Goal: Find specific page/section: Find specific page/section

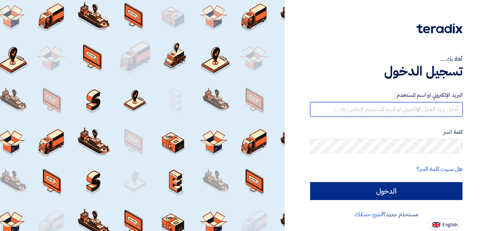
type input "[DOMAIN_NAME][EMAIL_ADDRESS][DOMAIN_NAME]"
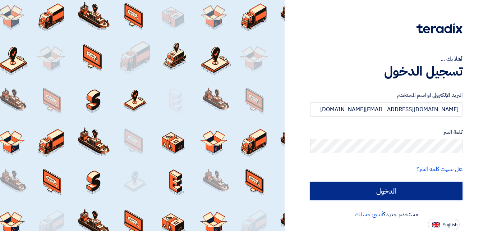
click at [384, 192] on input "الدخول" at bounding box center [386, 191] width 152 height 18
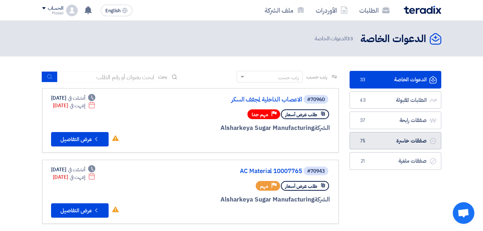
click at [371, 139] on link "صفقات خاسرة صفقات خاسرة 75" at bounding box center [395, 141] width 92 height 18
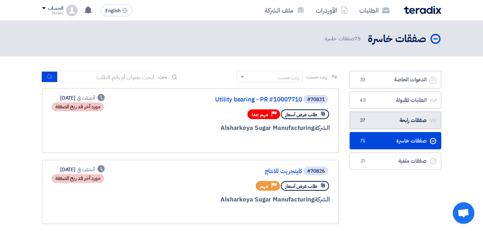
click at [385, 118] on link "صفقات رابحة صفقات رابحة 37" at bounding box center [395, 120] width 92 height 18
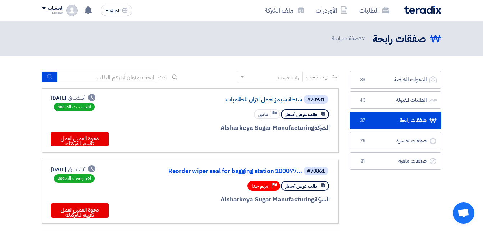
click at [272, 99] on link "شنطة شيمز لعمل اتزان للطلمبات" at bounding box center [230, 99] width 144 height 6
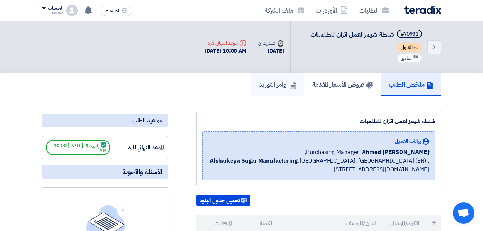
click at [270, 81] on h5 "أوامر التوريد" at bounding box center [277, 84] width 37 height 8
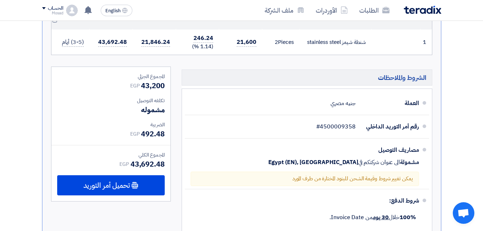
scroll to position [216, 0]
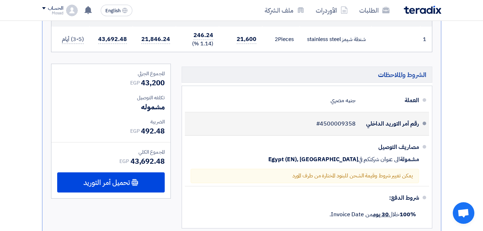
drag, startPoint x: 357, startPoint y: 124, endPoint x: 321, endPoint y: 125, distance: 36.0
click at [321, 125] on div "رقم أمر التوريد الداخلي #4500009358" at bounding box center [305, 123] width 228 height 17
drag, startPoint x: 321, startPoint y: 125, endPoint x: 325, endPoint y: 122, distance: 5.3
copy span "4500009358"
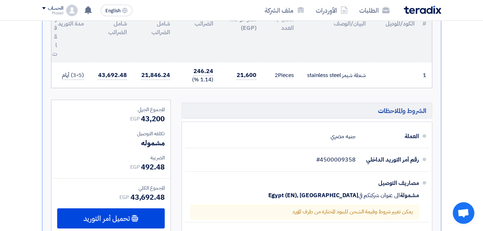
scroll to position [144, 0]
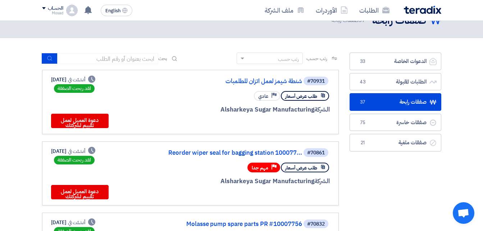
scroll to position [36, 0]
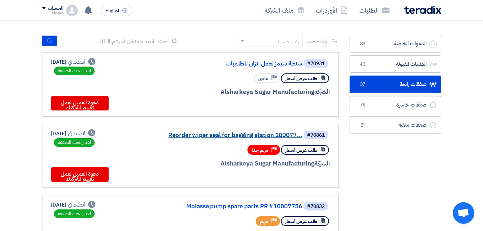
click at [234, 137] on link "Reorder wiper seal for bagging station 100077..." at bounding box center [230, 135] width 144 height 6
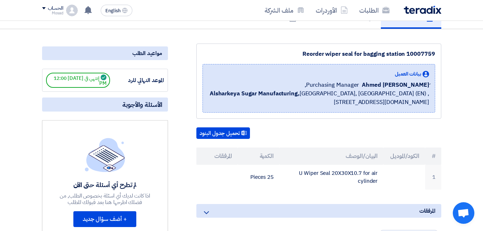
scroll to position [0, 0]
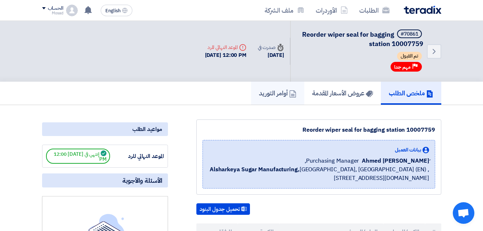
click at [262, 91] on h5 "أوامر التوريد" at bounding box center [277, 93] width 37 height 8
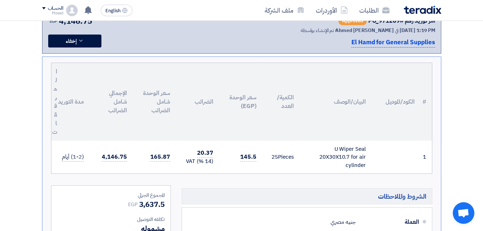
scroll to position [144, 0]
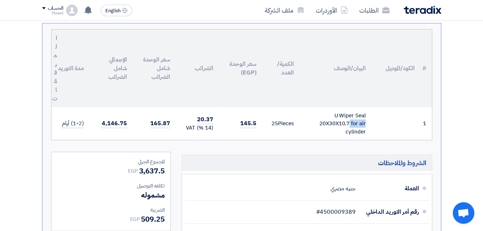
drag, startPoint x: 341, startPoint y: 115, endPoint x: 365, endPoint y: 118, distance: 24.2
click at [365, 118] on div "U Wiper Seal 20X30X10.7 for air cylinder" at bounding box center [335, 123] width 60 height 24
click at [365, 116] on div "U Wiper Seal 20X30X10.7 for air cylinder" at bounding box center [335, 123] width 60 height 24
drag, startPoint x: 366, startPoint y: 114, endPoint x: 333, endPoint y: 115, distance: 32.8
click at [333, 115] on td "U Wiper Seal 20X30X10.7 for air cylinder" at bounding box center [336, 123] width 72 height 33
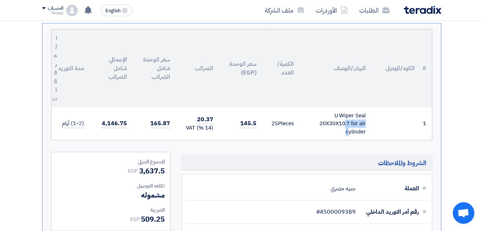
copy div "U Wiper Seal"
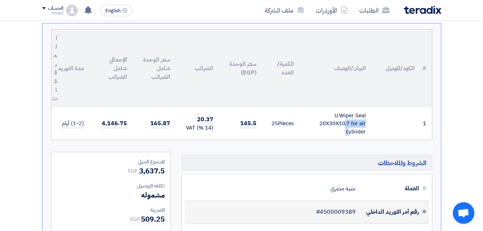
drag, startPoint x: 358, startPoint y: 210, endPoint x: 346, endPoint y: 211, distance: 12.6
click at [346, 212] on div "رقم أمر التوريد الداخلي #4500009389" at bounding box center [305, 211] width 228 height 17
click at [347, 209] on span "#4500009389" at bounding box center [336, 211] width 40 height 7
click at [355, 213] on span "#4500009389" at bounding box center [336, 211] width 40 height 7
drag, startPoint x: 355, startPoint y: 213, endPoint x: 322, endPoint y: 212, distance: 32.7
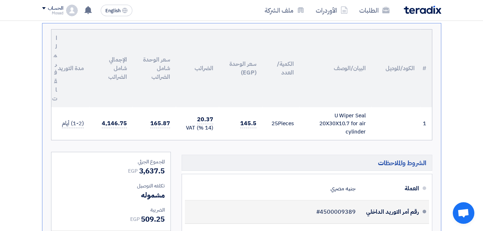
click at [322, 213] on span "#4500009389" at bounding box center [336, 211] width 40 height 7
copy span "4500009389"
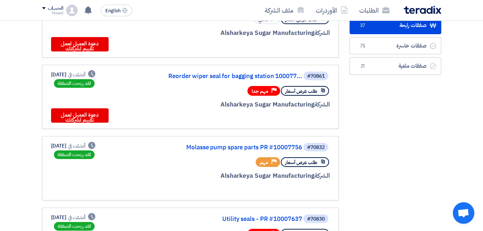
scroll to position [108, 0]
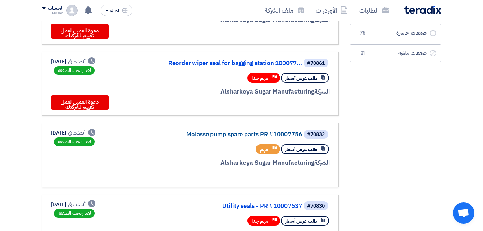
click at [212, 132] on link "Molasse pump spare parts PR #10007756" at bounding box center [230, 134] width 144 height 6
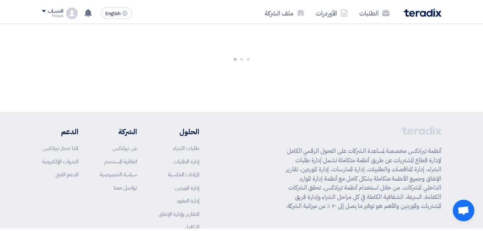
scroll to position [0, 0]
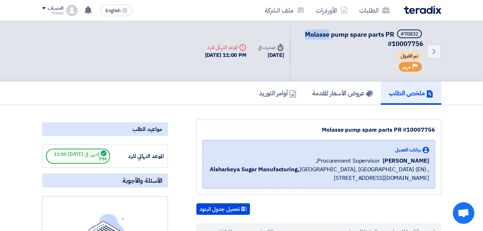
drag, startPoint x: 299, startPoint y: 30, endPoint x: 327, endPoint y: 34, distance: 28.7
click at [327, 34] on h5 "#70832 Molasse pump spare parts PR #10007756" at bounding box center [361, 38] width 124 height 19
drag, startPoint x: 315, startPoint y: 133, endPoint x: 440, endPoint y: 128, distance: 125.6
click at [440, 128] on div "Molasse pump spare parts PR #10007756 بيانات العميل [PERSON_NAME] Procurement S…" at bounding box center [318, 156] width 245 height 75
drag, startPoint x: 439, startPoint y: 128, endPoint x: 433, endPoint y: 129, distance: 6.5
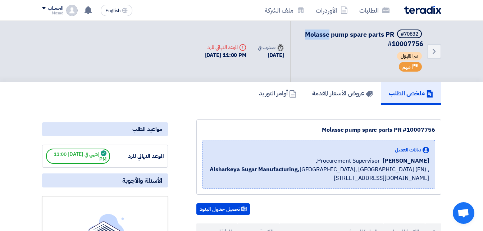
copy div "Molasse pump spare parts PR #10007756"
click at [263, 94] on h5 "أوامر التوريد" at bounding box center [277, 93] width 37 height 8
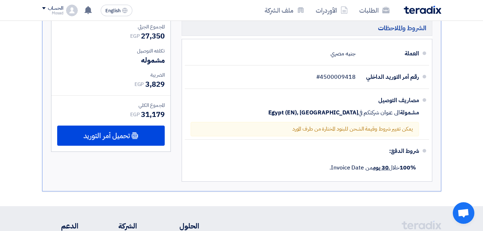
scroll to position [360, 0]
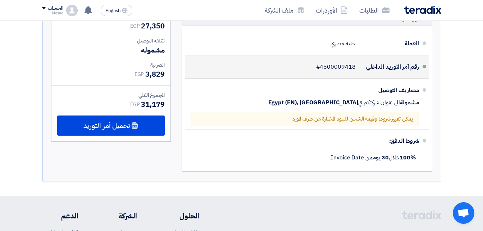
drag, startPoint x: 359, startPoint y: 65, endPoint x: 346, endPoint y: 64, distance: 13.3
click at [346, 64] on div "رقم أمر التوريد الداخلي #4500009418" at bounding box center [305, 66] width 228 height 17
drag, startPoint x: 346, startPoint y: 64, endPoint x: 349, endPoint y: 64, distance: 3.6
click at [348, 65] on span "#4500009418" at bounding box center [336, 66] width 40 height 7
drag, startPoint x: 357, startPoint y: 67, endPoint x: 323, endPoint y: 69, distance: 35.0
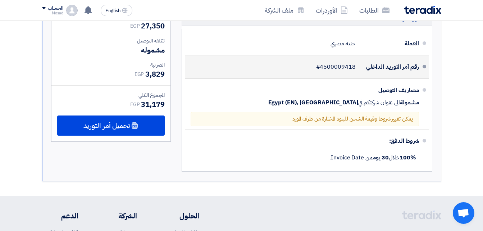
click at [323, 69] on div "رقم أمر التوريد الداخلي #4500009418" at bounding box center [305, 66] width 228 height 17
copy span "4500009418"
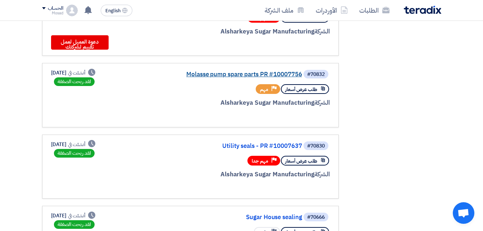
scroll to position [180, 0]
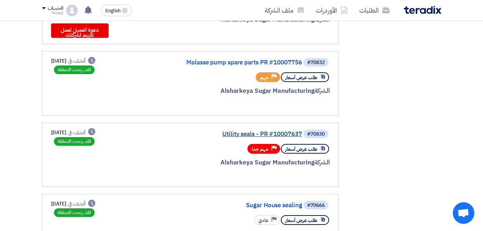
click at [238, 131] on link "Utility seals - PR #10007637" at bounding box center [230, 134] width 144 height 6
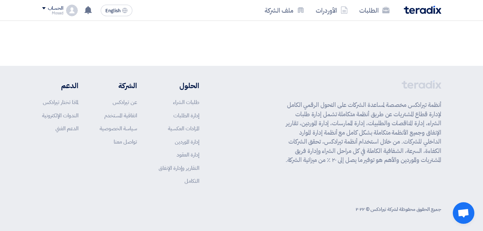
scroll to position [0, 0]
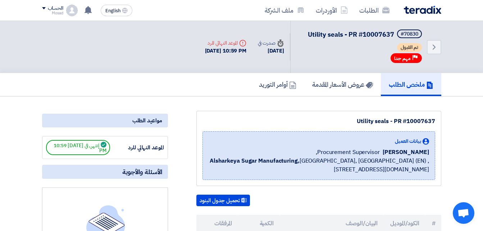
drag, startPoint x: 357, startPoint y: 117, endPoint x: 454, endPoint y: 118, distance: 97.1
drag, startPoint x: 454, startPoint y: 118, endPoint x: 418, endPoint y: 120, distance: 35.6
copy div "Utility seals - PR #10007637"
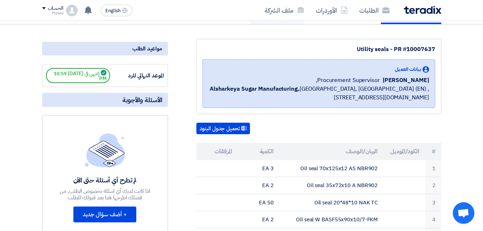
scroll to position [36, 0]
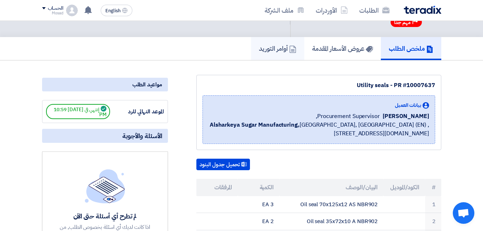
click at [275, 50] on h5 "أوامر التوريد" at bounding box center [277, 48] width 37 height 8
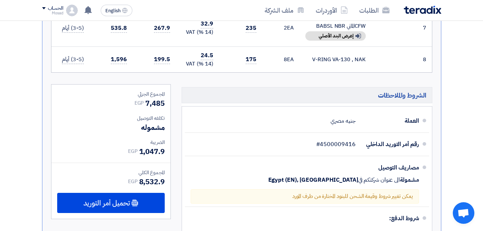
scroll to position [503, 0]
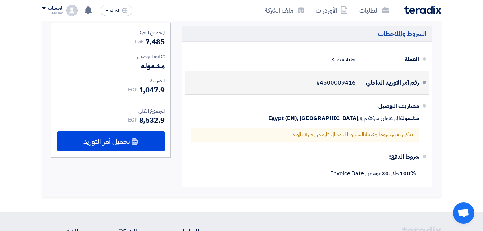
drag, startPoint x: 358, startPoint y: 90, endPoint x: 335, endPoint y: 88, distance: 23.8
click at [335, 88] on div "رقم أمر التوريد الداخلي #4500009416" at bounding box center [305, 82] width 228 height 17
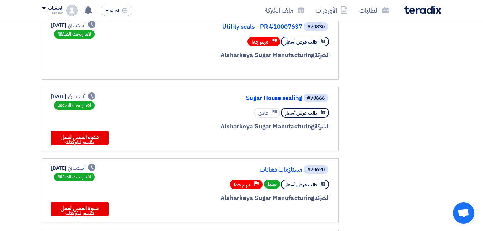
scroll to position [288, 0]
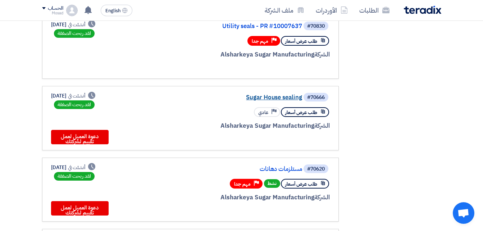
click at [269, 96] on link "Sugar House sealing" at bounding box center [230, 97] width 144 height 6
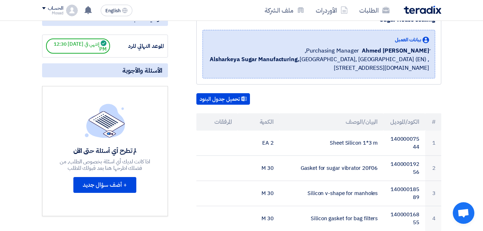
scroll to position [36, 0]
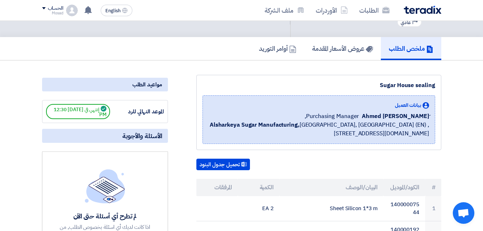
drag, startPoint x: 375, startPoint y: 86, endPoint x: 435, endPoint y: 87, distance: 59.3
click at [435, 87] on div "Sugar House sealing" at bounding box center [318, 85] width 233 height 9
copy div "Sugar House sealing"
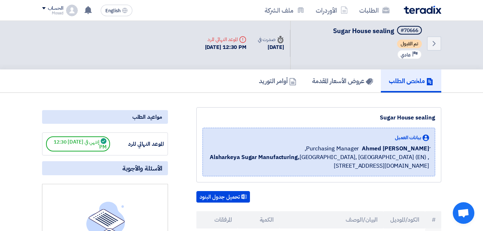
scroll to position [0, 0]
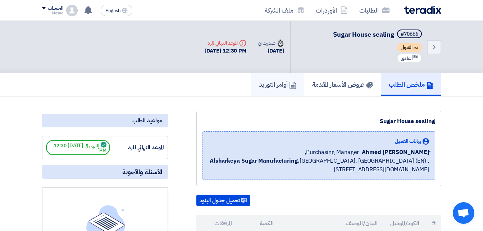
click at [273, 85] on h5 "أوامر التوريد" at bounding box center [277, 84] width 37 height 8
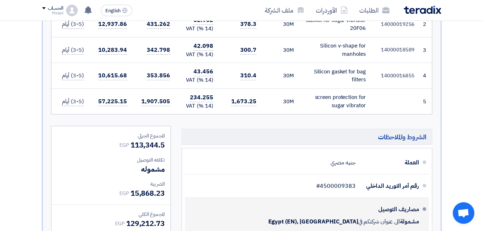
scroll to position [360, 0]
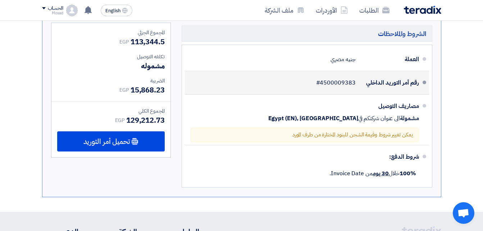
drag, startPoint x: 357, startPoint y: 83, endPoint x: 321, endPoint y: 83, distance: 36.0
click at [321, 83] on div "رقم أمر التوريد الداخلي #4500009383" at bounding box center [305, 82] width 228 height 17
copy span "4500009383"
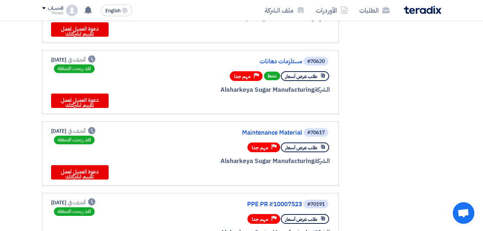
scroll to position [396, 0]
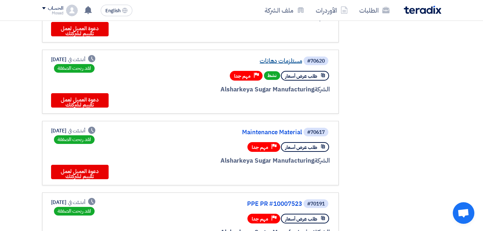
click at [281, 62] on link "مستلزمات دهانات" at bounding box center [230, 61] width 144 height 6
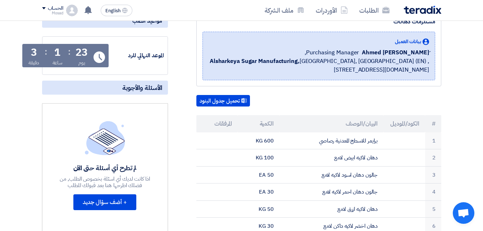
scroll to position [0, 0]
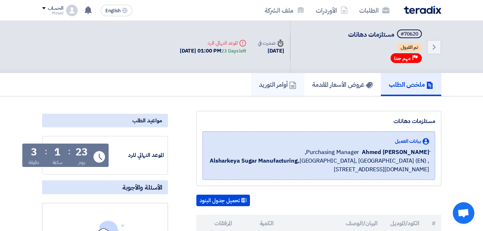
click at [261, 84] on h5 "أوامر التوريد" at bounding box center [277, 84] width 37 height 8
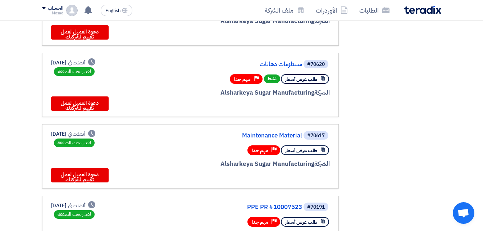
scroll to position [396, 0]
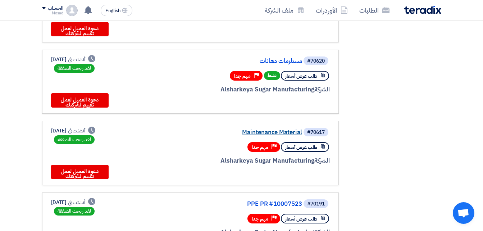
click at [275, 131] on link "Maintenance Material" at bounding box center [230, 132] width 144 height 6
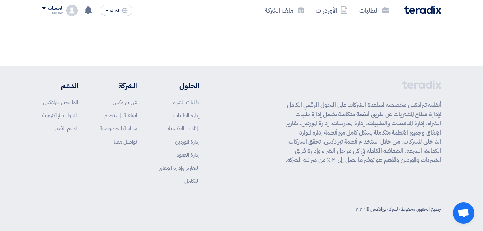
scroll to position [0, 0]
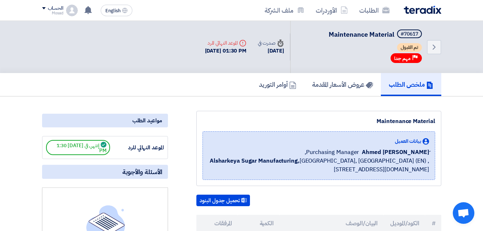
drag, startPoint x: 371, startPoint y: 120, endPoint x: 437, endPoint y: 119, distance: 65.8
click at [437, 119] on div "Maintenance Material بيانات العميل [PERSON_NAME] Purchasing Manager, Alsharkeya…" at bounding box center [318, 148] width 245 height 75
drag, startPoint x: 437, startPoint y: 119, endPoint x: 424, endPoint y: 122, distance: 13.3
copy div "Maintenance Material"
click at [270, 84] on h5 "أوامر التوريد" at bounding box center [277, 84] width 37 height 8
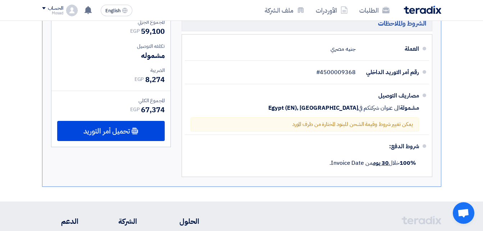
scroll to position [611, 0]
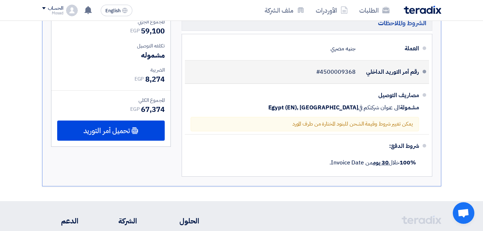
drag, startPoint x: 361, startPoint y: 63, endPoint x: 341, endPoint y: 60, distance: 20.8
click at [341, 63] on div "رقم أمر التوريد الداخلي #4500009368" at bounding box center [305, 71] width 228 height 17
drag, startPoint x: 341, startPoint y: 60, endPoint x: 364, endPoint y: 68, distance: 24.7
click at [364, 68] on div "رقم أمر التوريد الداخلي" at bounding box center [390, 71] width 58 height 17
drag, startPoint x: 360, startPoint y: 63, endPoint x: 351, endPoint y: 63, distance: 9.3
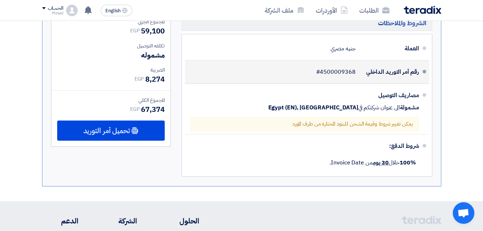
click at [351, 63] on div "رقم أمر التوريد الداخلي #4500009368" at bounding box center [305, 71] width 228 height 17
click at [353, 68] on span "#4500009368" at bounding box center [336, 71] width 40 height 7
click at [328, 68] on span "#4500009368" at bounding box center [336, 71] width 40 height 7
drag, startPoint x: 323, startPoint y: 64, endPoint x: 352, endPoint y: 64, distance: 28.4
click at [352, 68] on span "#4500009368" at bounding box center [336, 71] width 40 height 7
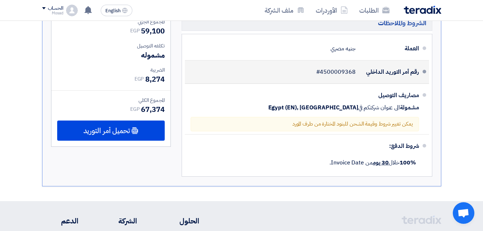
drag, startPoint x: 352, startPoint y: 64, endPoint x: 330, endPoint y: 63, distance: 22.0
click at [331, 68] on span "#4500009368" at bounding box center [336, 71] width 40 height 7
drag, startPoint x: 321, startPoint y: 63, endPoint x: 357, endPoint y: 65, distance: 35.6
click at [357, 65] on div "رقم أمر التوريد الداخلي #4500009368" at bounding box center [305, 71] width 228 height 17
drag, startPoint x: 357, startPoint y: 65, endPoint x: 352, endPoint y: 64, distance: 4.7
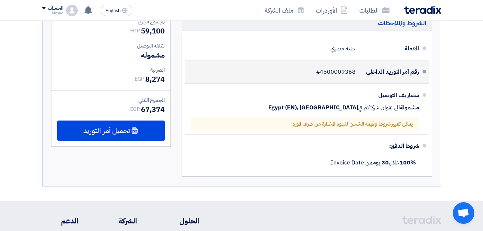
copy span "4500009368"
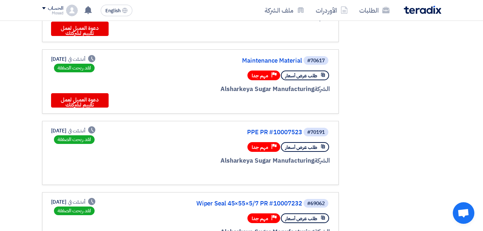
scroll to position [467, 0]
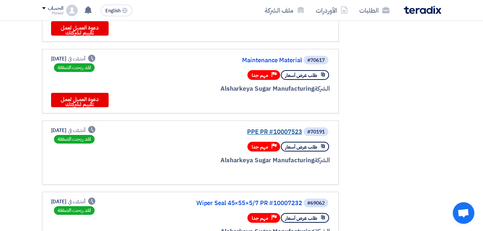
click at [276, 131] on link "PPE PR #10007523" at bounding box center [230, 132] width 144 height 6
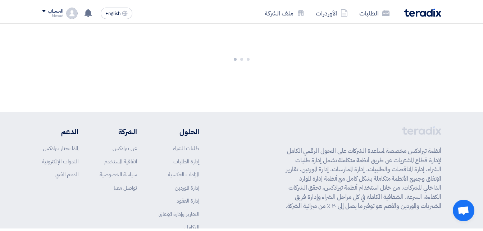
scroll to position [0, 0]
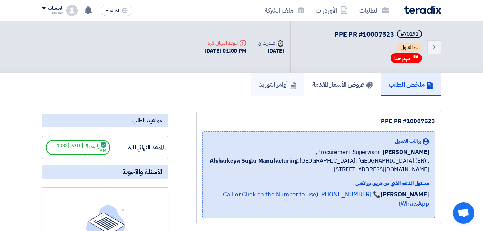
click at [272, 85] on h5 "أوامر التوريد" at bounding box center [277, 84] width 37 height 8
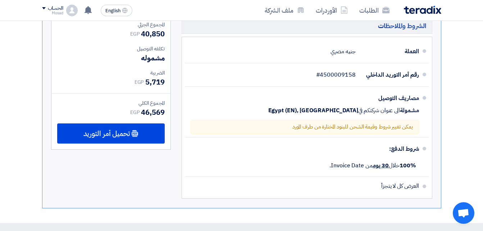
scroll to position [324, 0]
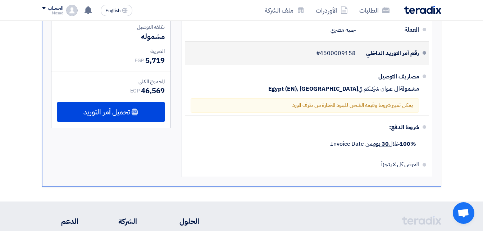
drag, startPoint x: 356, startPoint y: 52, endPoint x: 322, endPoint y: 51, distance: 33.8
click at [322, 51] on div "رقم أمر التوريد الداخلي #4500009158" at bounding box center [305, 53] width 228 height 17
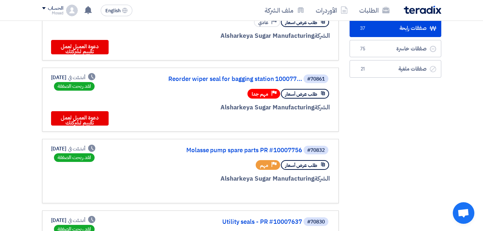
scroll to position [108, 0]
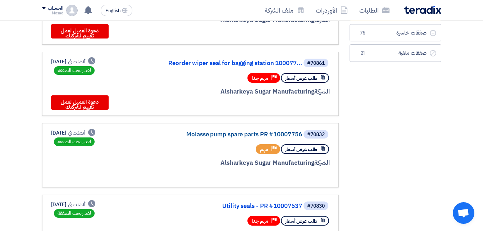
click at [235, 137] on link "Molasse pump spare parts PR #10007756" at bounding box center [230, 134] width 144 height 6
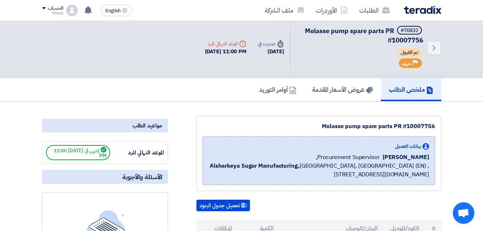
scroll to position [0, 0]
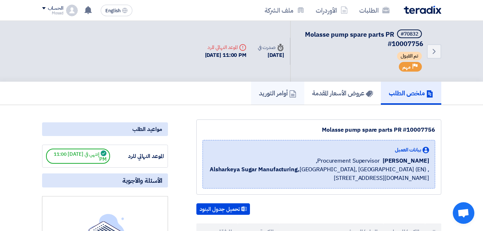
click at [261, 94] on h5 "أوامر التوريد" at bounding box center [277, 93] width 37 height 8
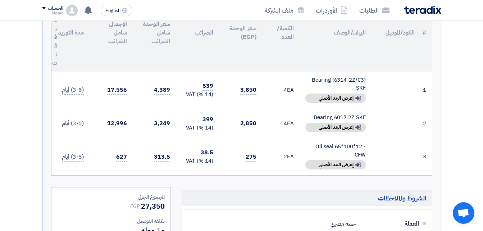
scroll to position [180, 0]
